Goal: Task Accomplishment & Management: Use online tool/utility

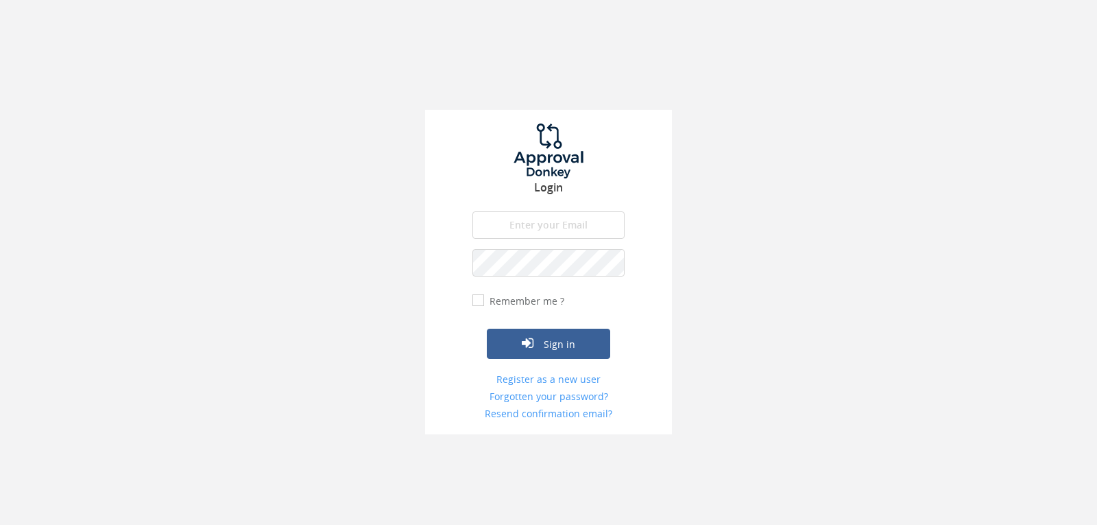
click at [589, 227] on input "email" at bounding box center [548, 224] width 152 height 27
type input "[EMAIL_ADDRESS][DOMAIN_NAME]"
click at [487, 328] on button "Sign in" at bounding box center [548, 343] width 123 height 30
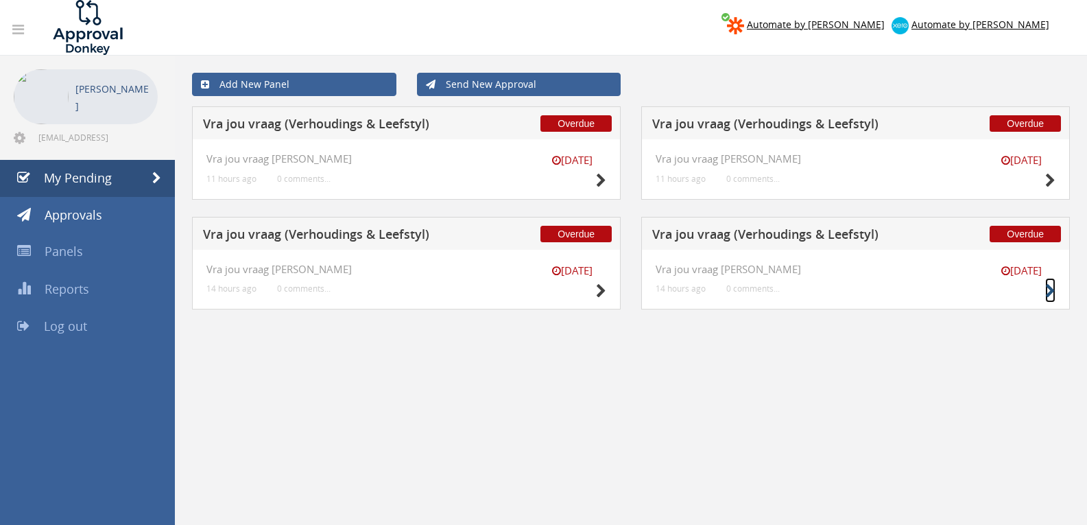
click at [976, 293] on icon at bounding box center [1050, 291] width 10 height 14
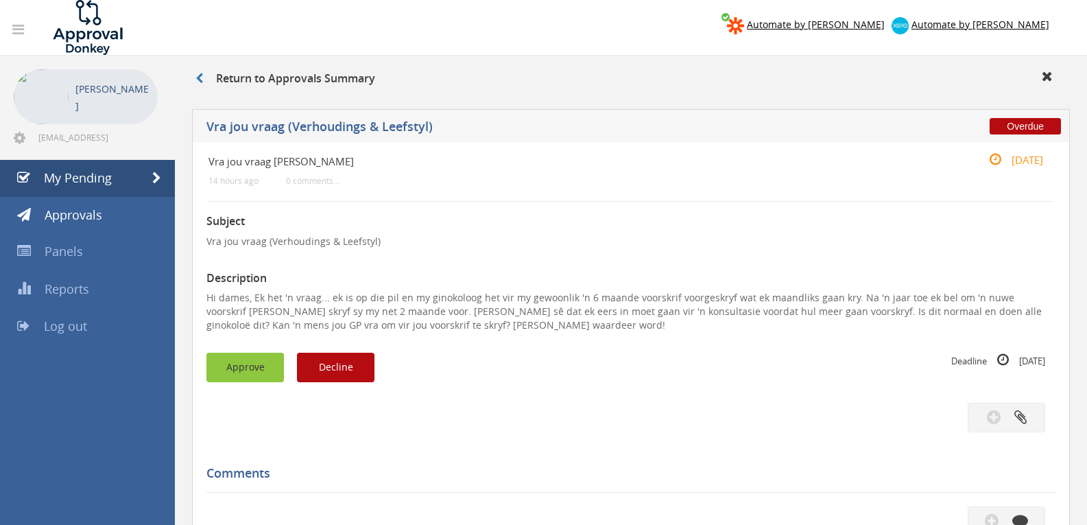
click at [267, 365] on button "Approve" at bounding box center [244, 366] width 77 height 29
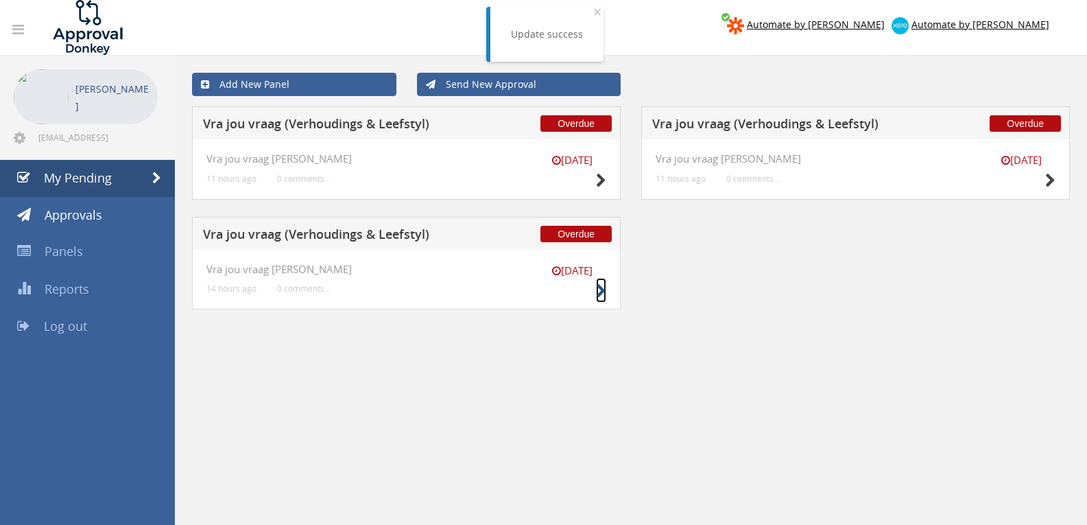
click at [603, 292] on icon at bounding box center [601, 291] width 10 height 14
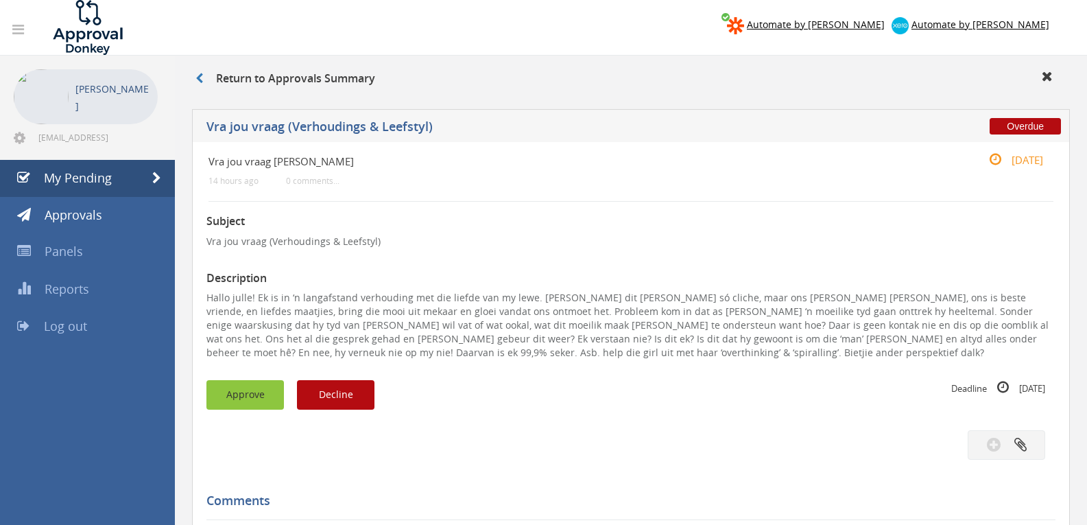
click at [228, 387] on button "Approve" at bounding box center [244, 394] width 77 height 29
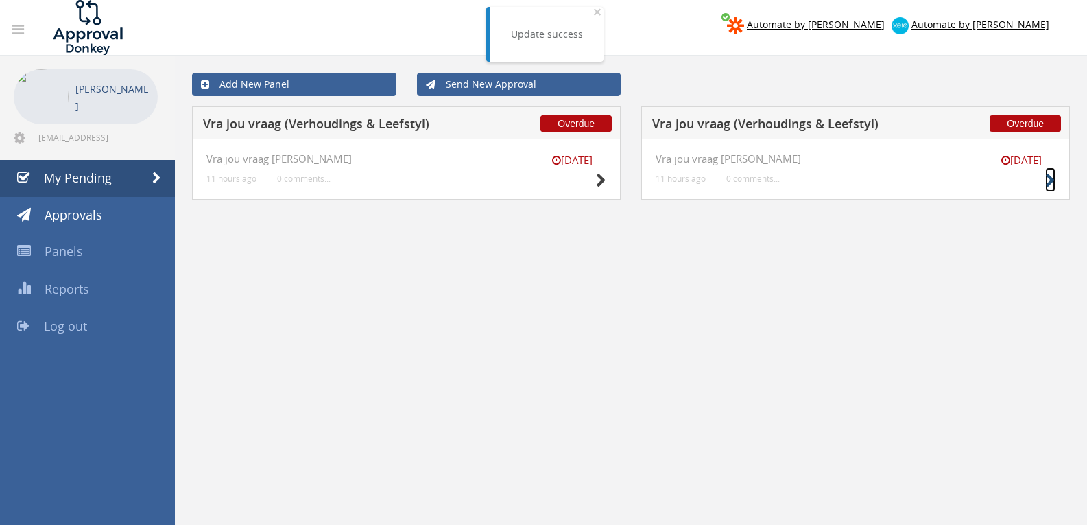
click at [976, 185] on icon at bounding box center [1050, 180] width 10 height 14
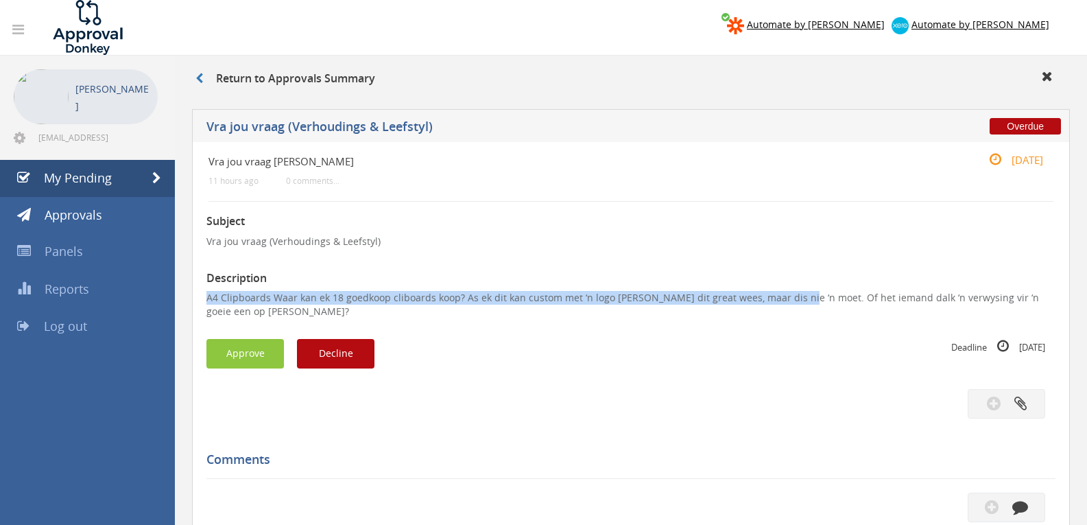
drag, startPoint x: 784, startPoint y: 300, endPoint x: 230, endPoint y: 298, distance: 554.0
click at [206, 300] on div "Vra jou vraag [PERSON_NAME] 11 hours ago 0 comments... [DATE] Subject Vra jou v…" at bounding box center [631, 448] width 878 height 612
copy p "A4 Clipboards Waar kan ek 18 goedkoop cliboards koop? As ek dit kan custom met …"
click at [330, 351] on button "Decline" at bounding box center [335, 353] width 77 height 29
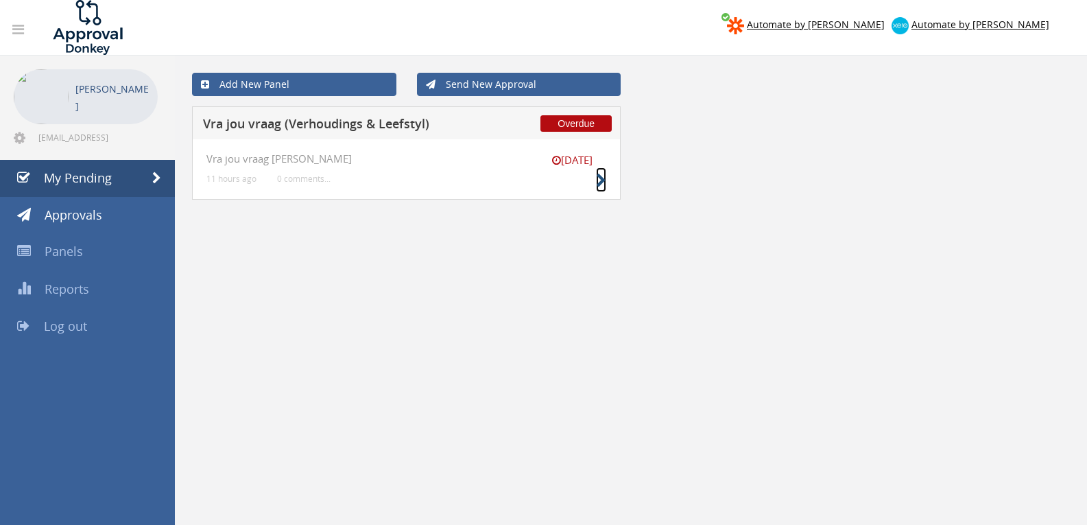
click at [597, 184] on icon at bounding box center [601, 180] width 10 height 14
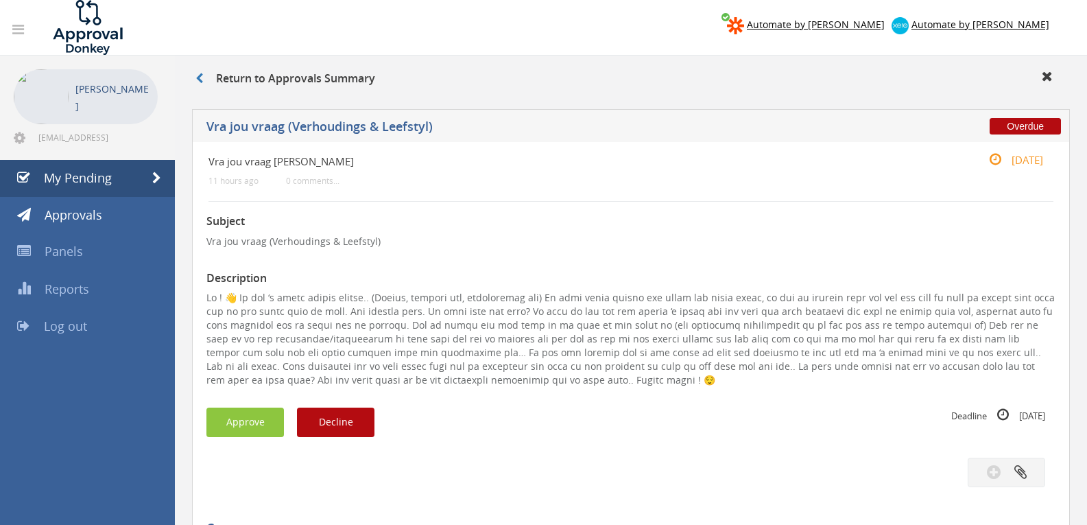
drag, startPoint x: 559, startPoint y: 381, endPoint x: 549, endPoint y: 381, distance: 9.6
click at [549, 381] on p at bounding box center [630, 339] width 849 height 96
click at [352, 433] on button "Decline" at bounding box center [335, 421] width 77 height 29
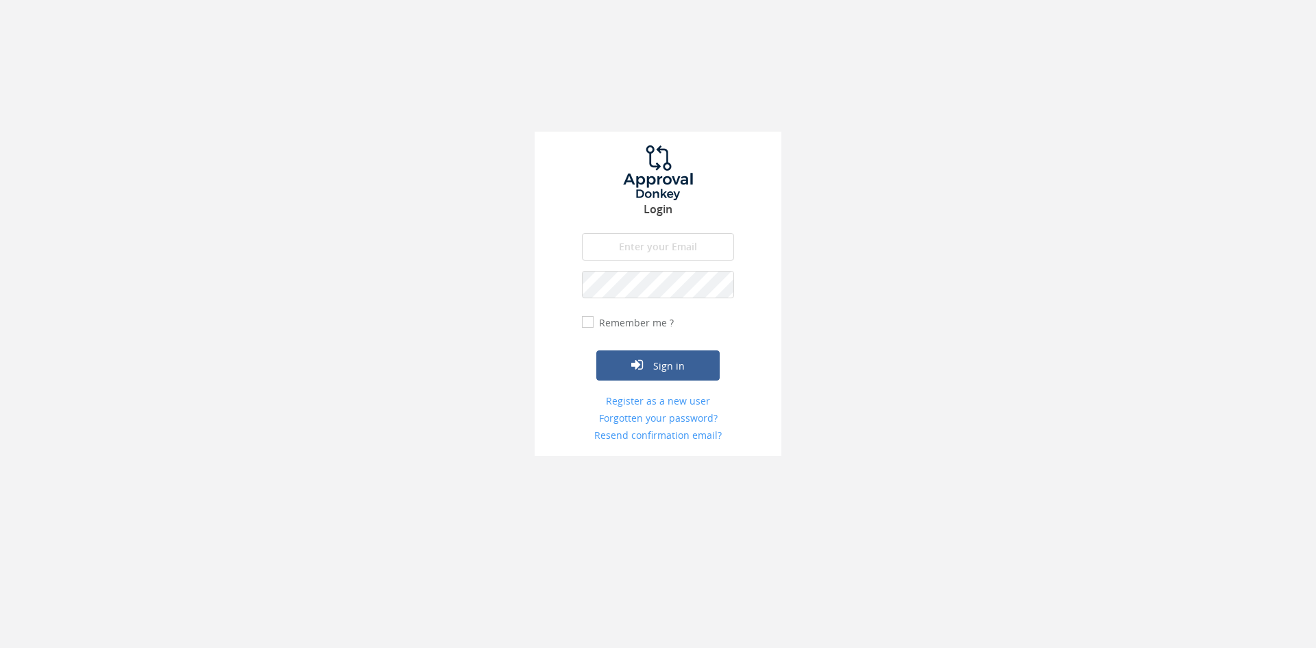
click at [639, 245] on input "email" at bounding box center [658, 246] width 152 height 27
type input "[EMAIL_ADDRESS][DOMAIN_NAME]"
click at [597, 350] on button "Sign in" at bounding box center [658, 365] width 123 height 30
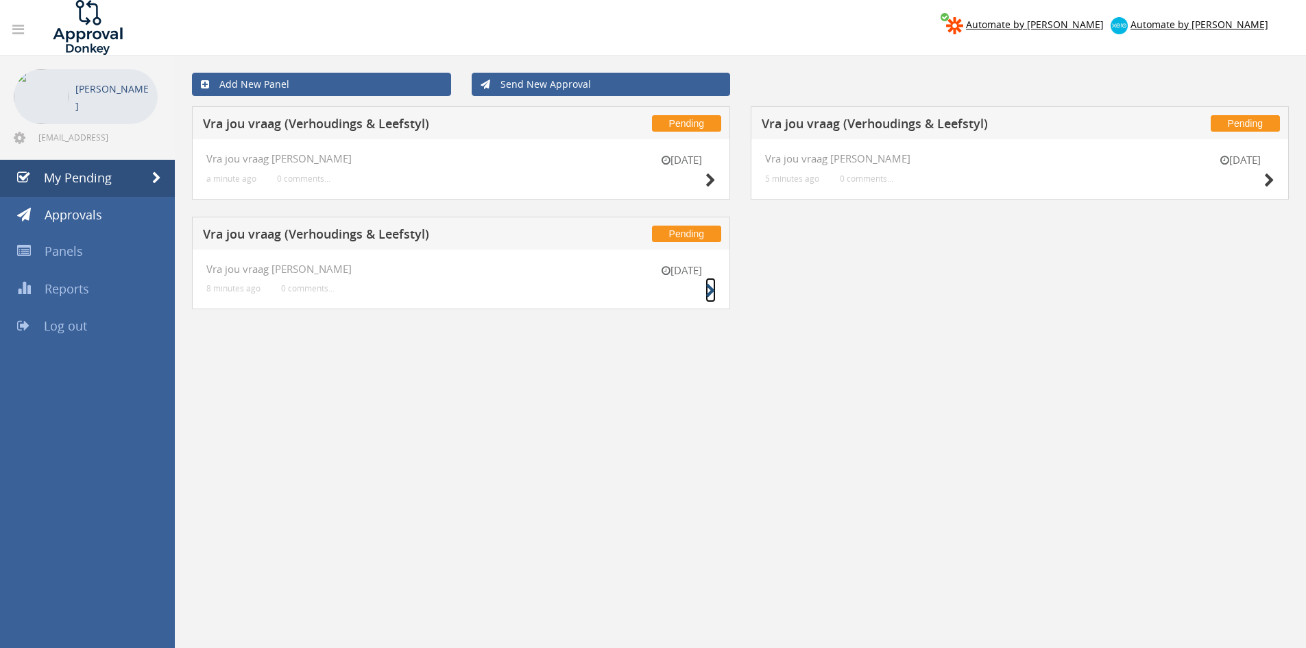
click at [710, 293] on icon at bounding box center [711, 291] width 10 height 14
